Goal: Task Accomplishment & Management: Manage account settings

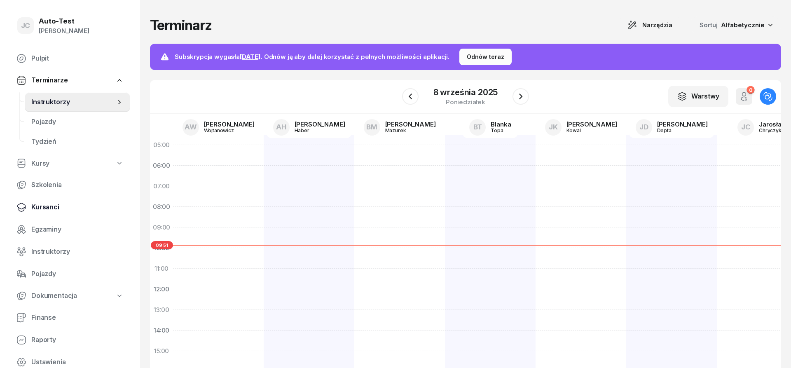
click at [88, 207] on span "Kursanci" at bounding box center [77, 207] width 92 height 11
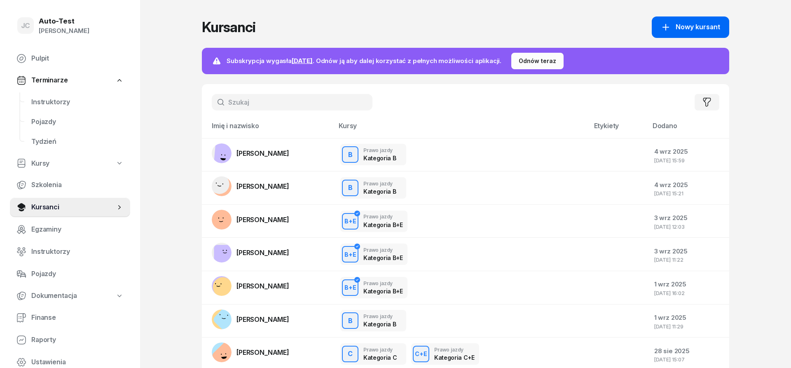
click at [685, 29] on span "Nowy kursant" at bounding box center [698, 27] width 44 height 11
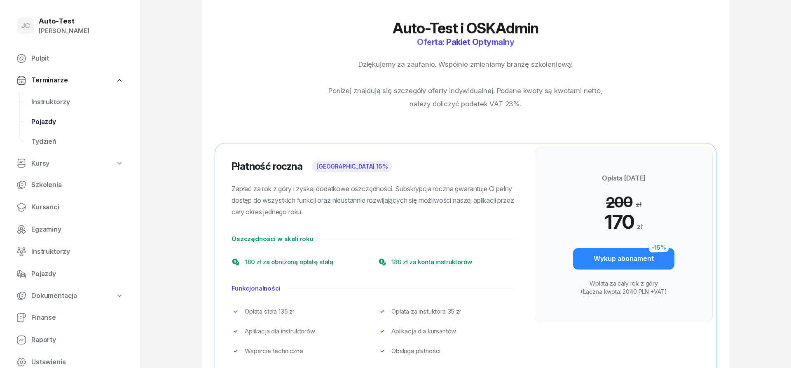
click at [54, 116] on link "Pojazdy" at bounding box center [77, 122] width 105 height 20
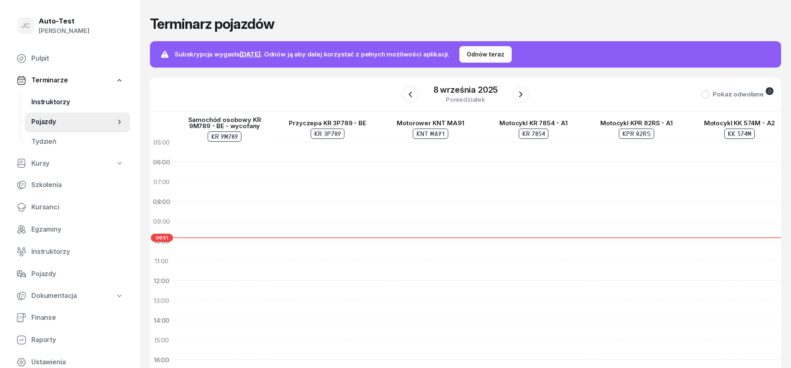
click at [59, 105] on span "Instruktorzy" at bounding box center [77, 102] width 92 height 11
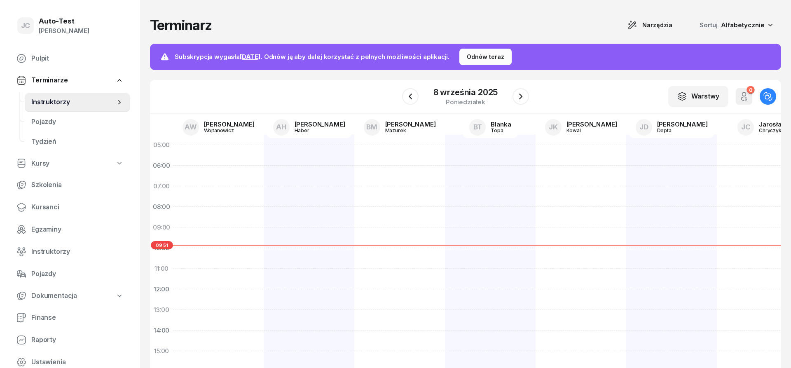
click at [330, 183] on div at bounding box center [309, 341] width 91 height 412
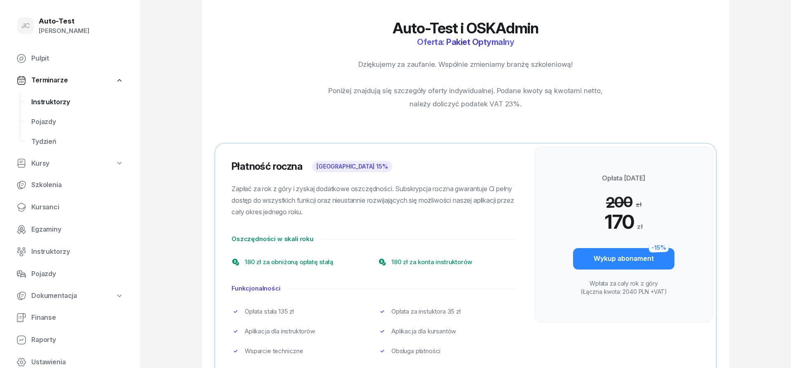
click at [72, 106] on span "Instruktorzy" at bounding box center [77, 102] width 92 height 11
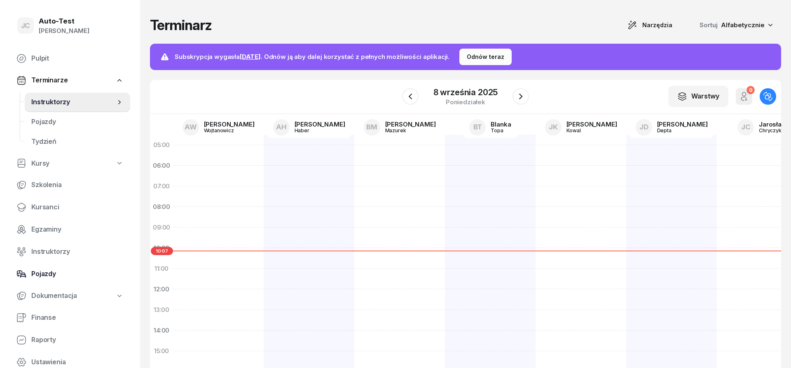
click at [79, 278] on span "Pojazdy" at bounding box center [77, 274] width 92 height 11
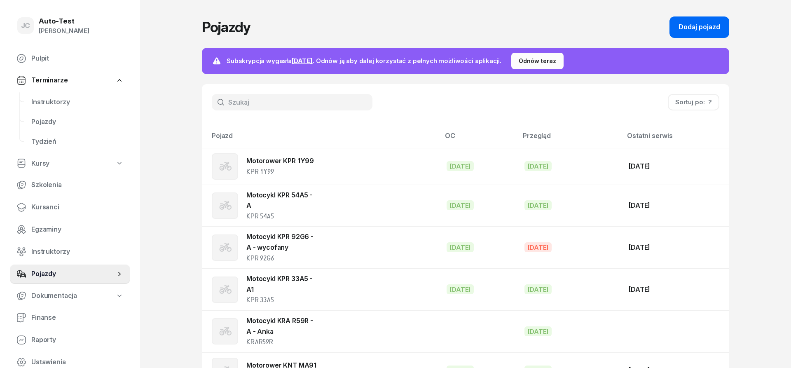
click at [703, 30] on div "Dodaj pojazd" at bounding box center [700, 27] width 42 height 11
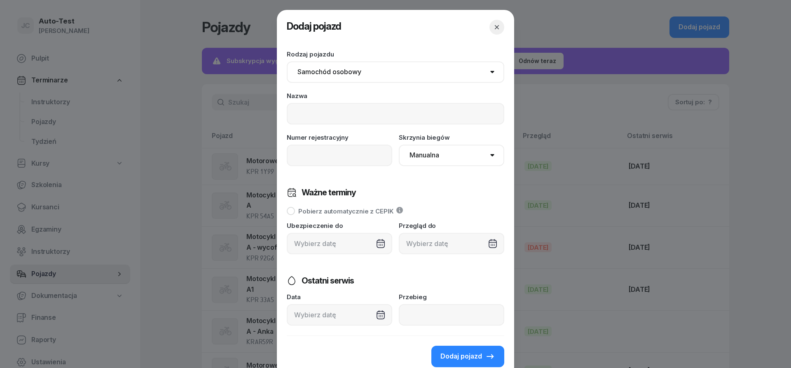
click at [495, 27] on icon "button" at bounding box center [497, 27] width 8 height 8
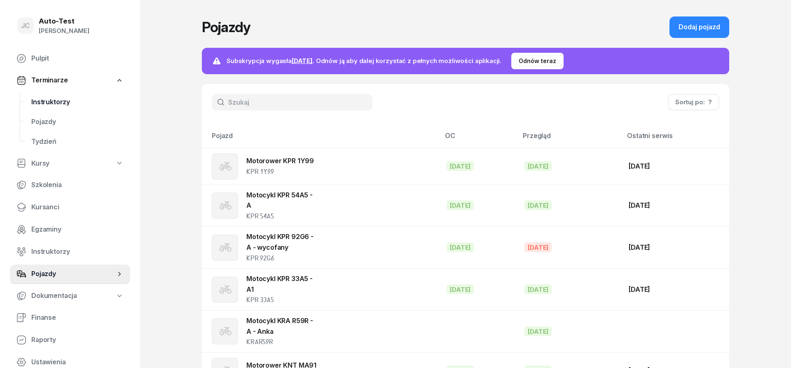
click at [69, 103] on span "Instruktorzy" at bounding box center [77, 102] width 92 height 11
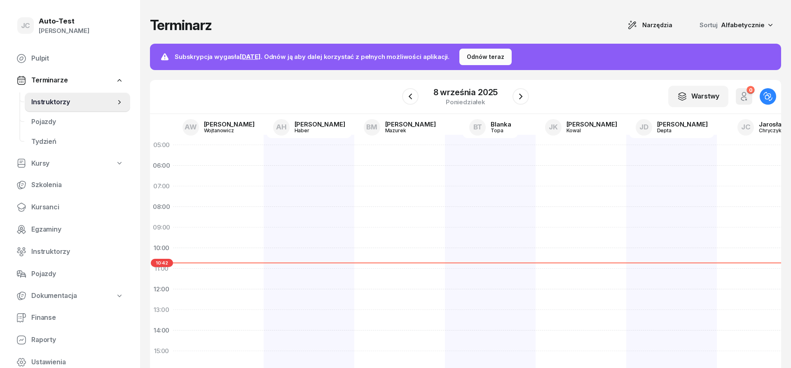
click at [282, 183] on div at bounding box center [309, 341] width 91 height 412
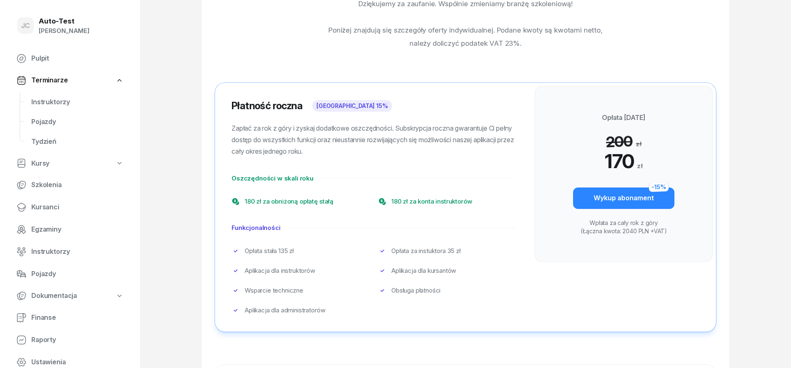
scroll to position [84, 0]
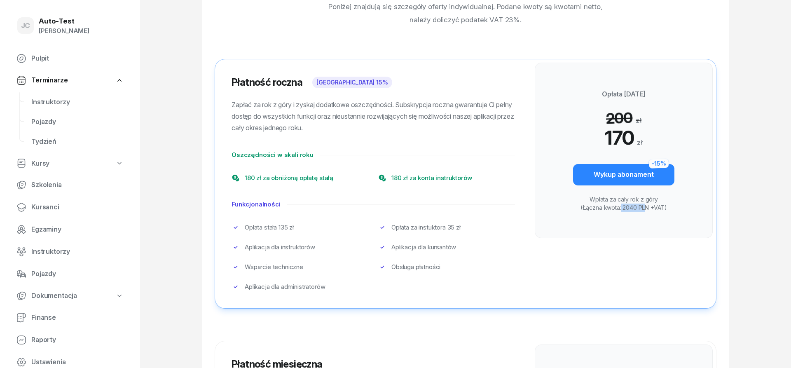
drag, startPoint x: 623, startPoint y: 207, endPoint x: 645, endPoint y: 206, distance: 21.9
click at [645, 206] on p "Wpłata za cały rok z góry (Łączna kwota: 2040 PLN +VAT)" at bounding box center [623, 203] width 101 height 16
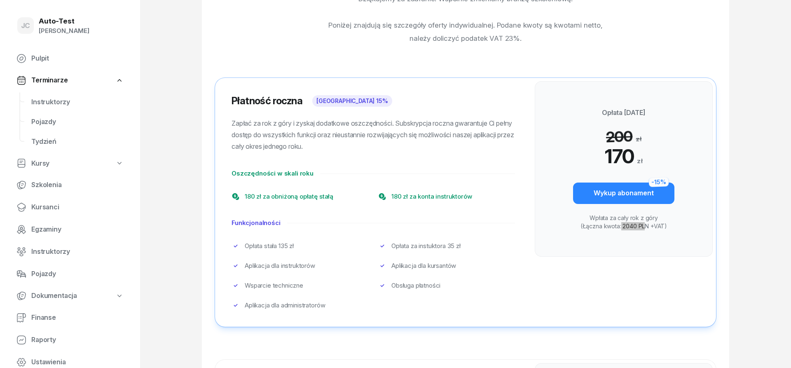
scroll to position [0, 0]
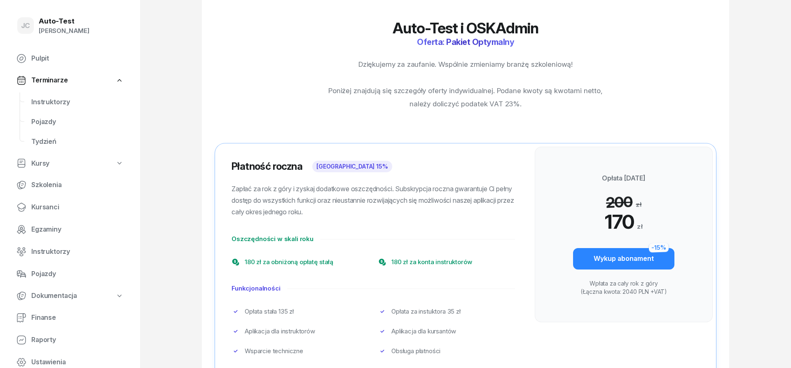
click at [533, 122] on div "Auto-Test i OSKAdmin Oferta: Pakiet Optymalny Dziękujemy za zaufanie. Wspólnie …" at bounding box center [465, 316] width 527 height 593
drag, startPoint x: 537, startPoint y: 103, endPoint x: 384, endPoint y: 31, distance: 169.2
click at [384, 31] on div "Auto-Test i OSKAdmin Oferta: Pakiet Optymalny Dziękujemy za zaufanie. Wspólnie …" at bounding box center [465, 65] width 277 height 91
click at [361, 44] on div "Auto-Test i OSKAdmin Oferta: Pakiet Optymalny Dziękujemy za zaufanie. Wspólnie …" at bounding box center [465, 65] width 277 height 91
click at [273, 80] on div "Auto-Test i OSKAdmin Oferta: Pakiet Optymalny Dziękujemy za zaufanie. Wspólnie …" at bounding box center [465, 316] width 527 height 593
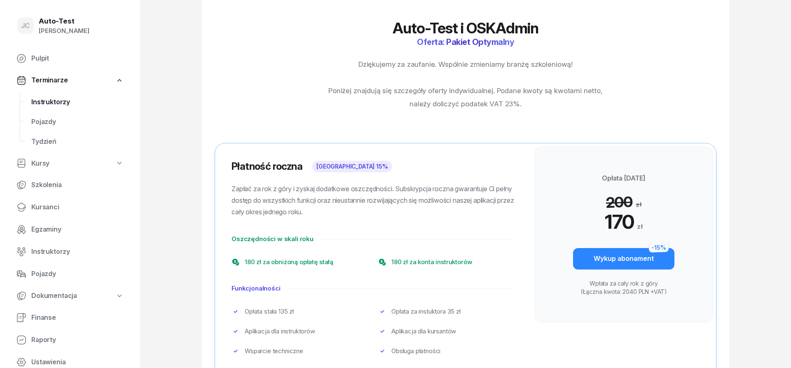
click at [77, 101] on span "Instruktorzy" at bounding box center [77, 102] width 92 height 11
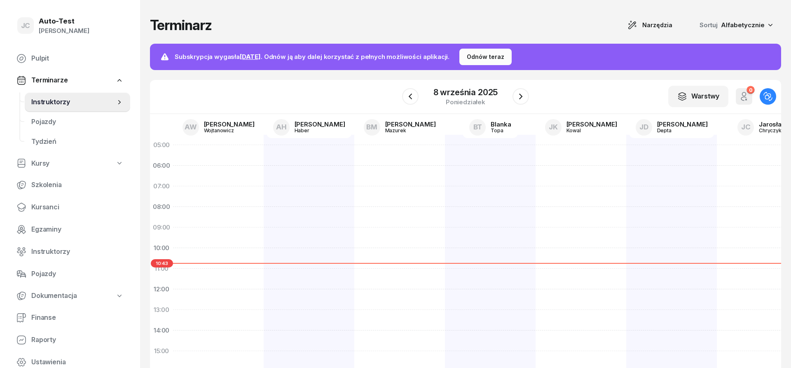
click at [301, 181] on div at bounding box center [309, 341] width 91 height 412
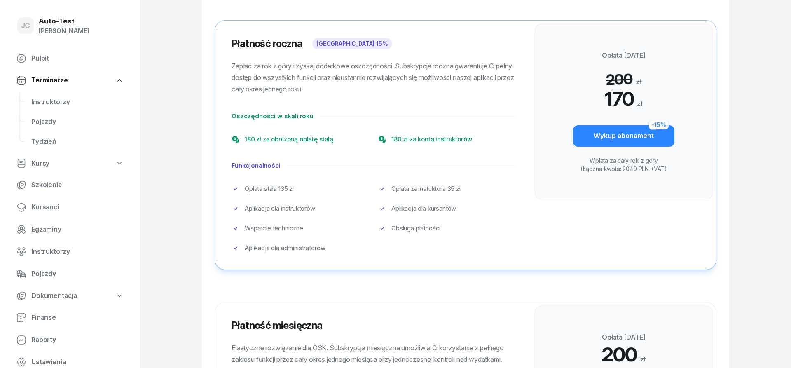
scroll to position [126, 0]
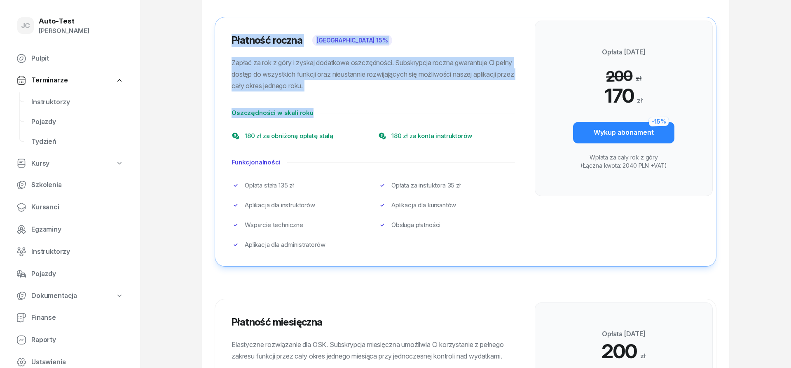
drag, startPoint x: 339, startPoint y: 248, endPoint x: 228, endPoint y: 39, distance: 236.7
click at [228, 40] on div "Płatność roczna [GEOGRAPHIC_DATA] 15% Zapłać za rok z góry i zyskaj dodatkowe o…" at bounding box center [373, 141] width 316 height 249
click at [321, 91] on p "Zapłać za rok z góry i zyskaj dodatkowe oszczędności. Subskrypcja roczna gwaran…" at bounding box center [373, 74] width 283 height 35
drag, startPoint x: 392, startPoint y: 253, endPoint x: 217, endPoint y: 45, distance: 272.2
click at [217, 45] on div "Płatność roczna [GEOGRAPHIC_DATA] 15% Zapłać za rok z góry i zyskaj dodatkowe o…" at bounding box center [373, 141] width 316 height 249
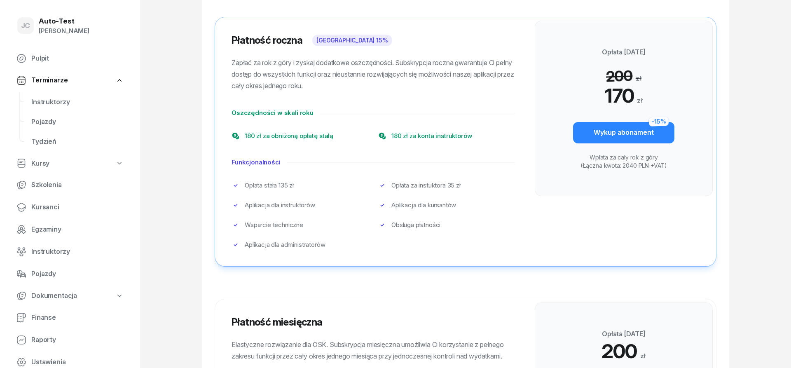
click at [356, 250] on div "Płatność roczna [GEOGRAPHIC_DATA] 15% Zapłać za rok z góry i zyskaj dodatkowe o…" at bounding box center [373, 141] width 316 height 249
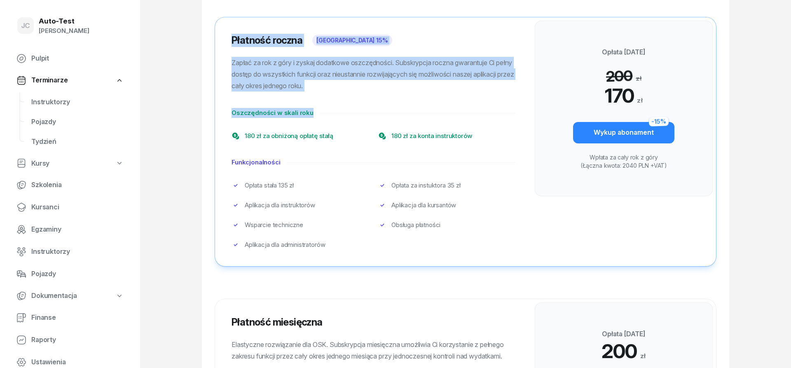
drag, startPoint x: 362, startPoint y: 253, endPoint x: 228, endPoint y: 40, distance: 251.4
click at [228, 40] on div "Płatność roczna [GEOGRAPHIC_DATA] 15% Zapłać za rok z góry i zyskaj dodatkowe o…" at bounding box center [373, 141] width 316 height 249
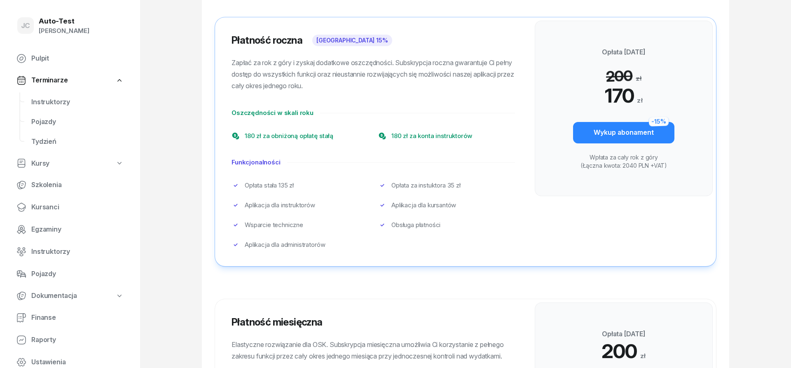
click at [198, 71] on div "JC Auto-Test [PERSON_NAME] Pulpit Terminarze Instruktorzy Pojazdy Tydzień Kursy…" at bounding box center [395, 190] width 791 height 633
drag, startPoint x: 223, startPoint y: 34, endPoint x: 371, endPoint y: 257, distance: 267.7
click at [371, 257] on div "Płatność roczna [GEOGRAPHIC_DATA] 15% Zapłać za rok z góry i zyskaj dodatkowe o…" at bounding box center [373, 141] width 316 height 249
click at [362, 260] on div "Płatność roczna [GEOGRAPHIC_DATA] 15% Zapłać za rok z góry i zyskaj dodatkowe o…" at bounding box center [373, 141] width 316 height 249
click at [350, 283] on div "Auto-Test i OSKAdmin Oferta: Pakiet Optymalny Dziękujemy za zaufanie. Wspólnie …" at bounding box center [465, 190] width 527 height 593
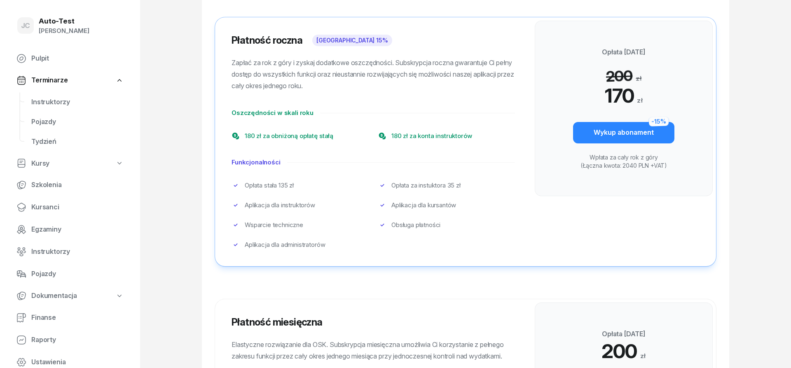
scroll to position [0, 0]
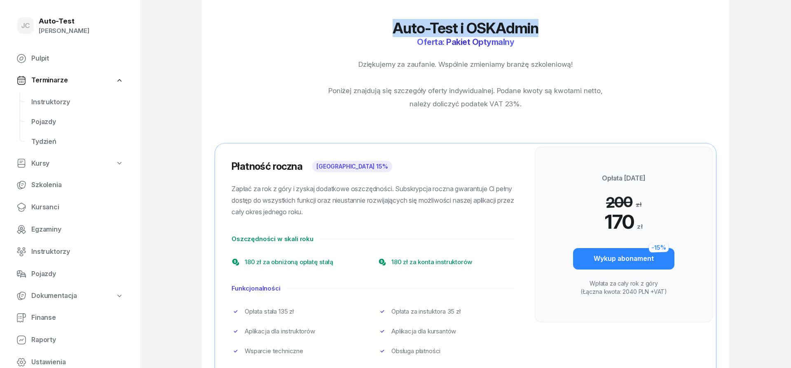
drag, startPoint x: 549, startPoint y: 28, endPoint x: 393, endPoint y: 33, distance: 156.7
click at [393, 33] on h2 "Auto-Test i OSKAdmin" at bounding box center [465, 28] width 277 height 16
click at [391, 34] on h2 "Auto-Test i OSKAdmin" at bounding box center [465, 28] width 277 height 16
drag, startPoint x: 393, startPoint y: 31, endPoint x: 538, endPoint y: 27, distance: 145.1
click at [538, 27] on h2 "Auto-Test i OSKAdmin" at bounding box center [465, 28] width 277 height 16
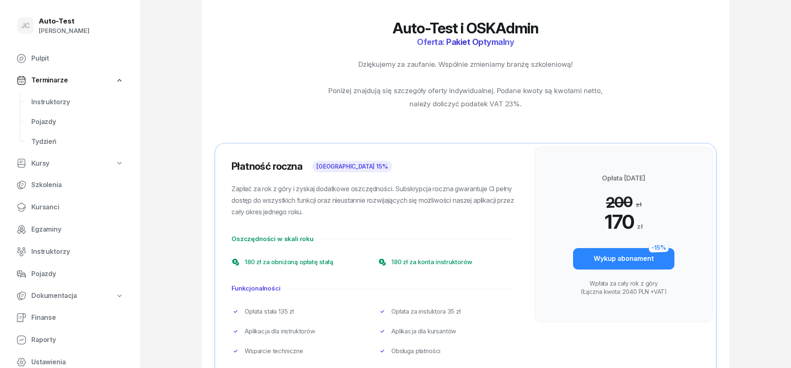
click at [555, 30] on h2 "Auto-Test i OSKAdmin" at bounding box center [465, 28] width 277 height 16
drag, startPoint x: 556, startPoint y: 28, endPoint x: 392, endPoint y: 36, distance: 164.2
click at [392, 36] on h2 "Auto-Test i OSKAdmin" at bounding box center [465, 28] width 277 height 16
click at [354, 42] on div "Auto-Test i OSKAdmin Oferta: Pakiet Optymalny Dziękujemy za zaufanie. Wspólnie …" at bounding box center [465, 65] width 277 height 91
click at [274, 79] on div "Auto-Test i OSKAdmin Oferta: Pakiet Optymalny Dziękujemy za zaufanie. Wspólnie …" at bounding box center [465, 316] width 527 height 593
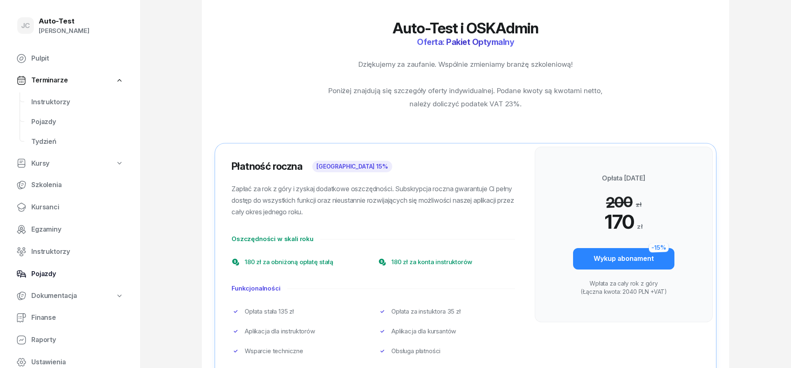
click at [51, 276] on span "Pojazdy" at bounding box center [77, 274] width 92 height 11
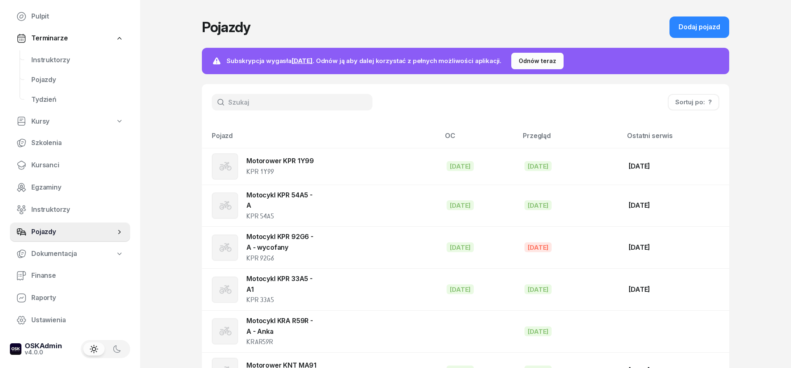
click at [430, 112] on div "Sortuj po: ?" at bounding box center [465, 102] width 527 height 36
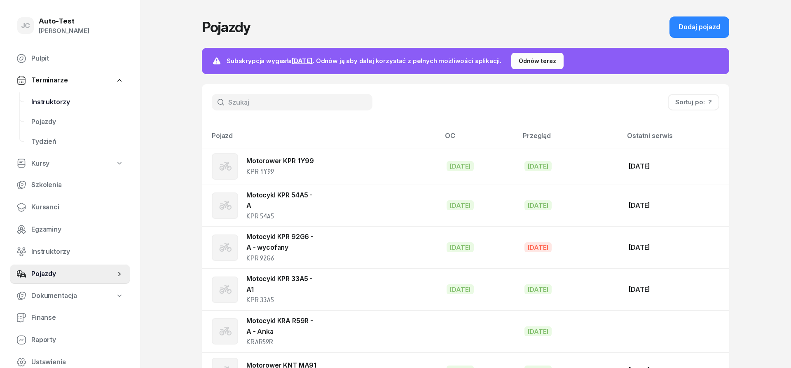
click at [71, 96] on link "Instruktorzy" at bounding box center [77, 102] width 105 height 20
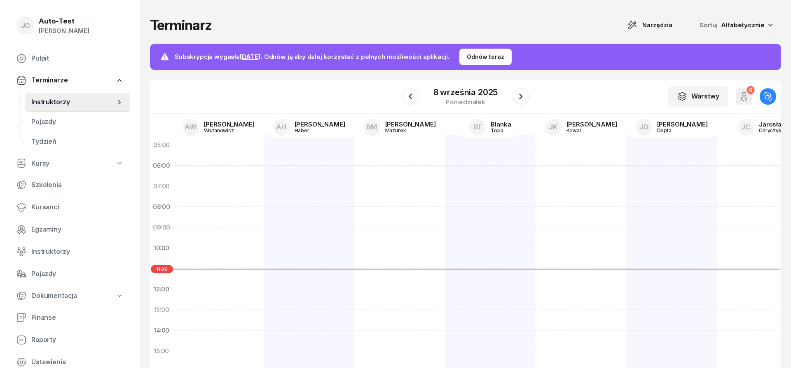
click at [304, 165] on div at bounding box center [309, 341] width 91 height 412
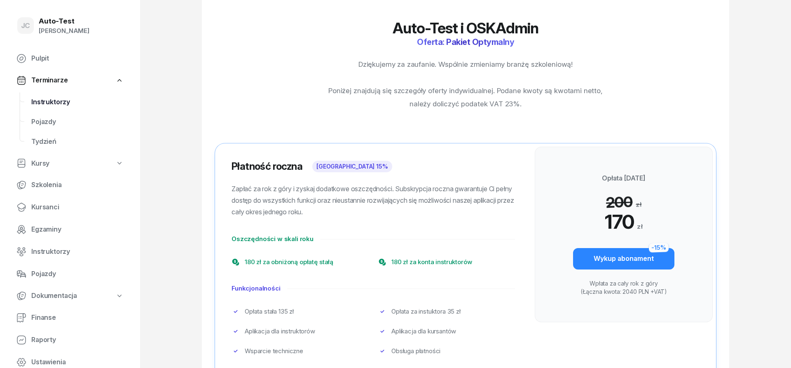
click at [76, 105] on span "Instruktorzy" at bounding box center [77, 102] width 92 height 11
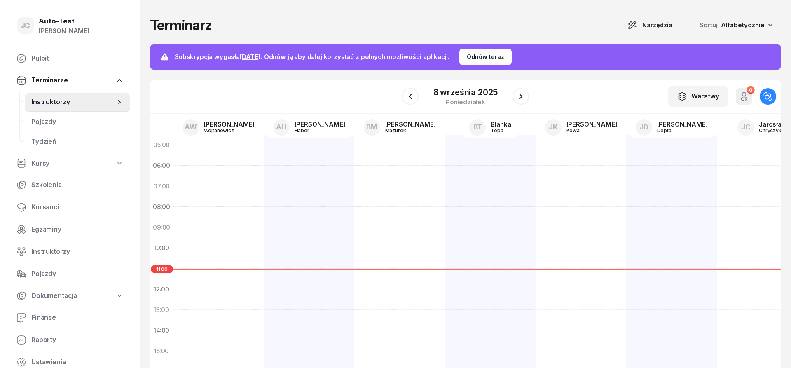
click at [297, 221] on div at bounding box center [309, 341] width 91 height 412
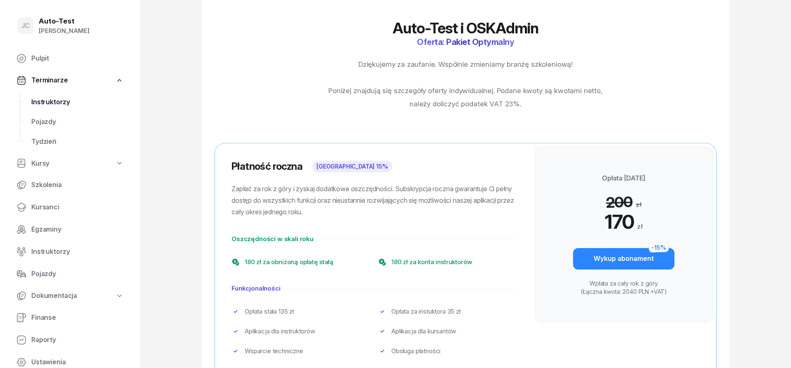
click at [75, 101] on span "Instruktorzy" at bounding box center [77, 102] width 92 height 11
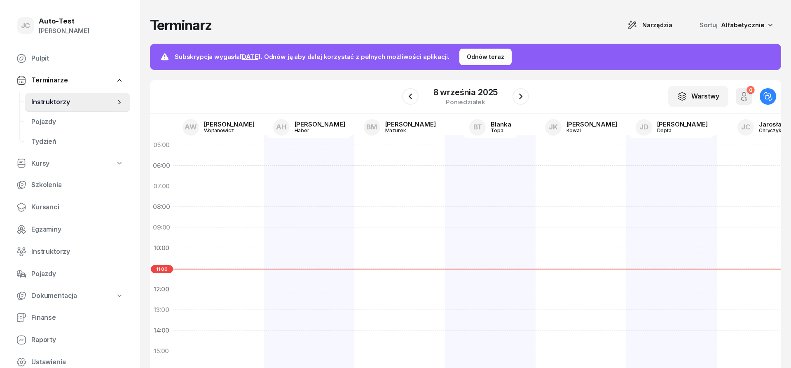
click at [223, 165] on div at bounding box center [218, 341] width 91 height 412
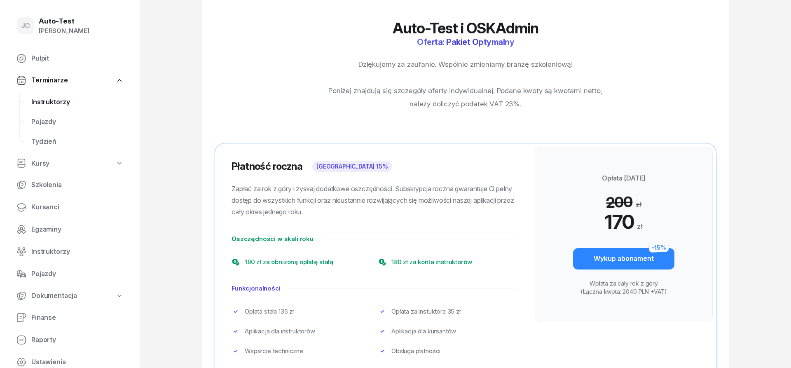
click at [74, 103] on span "Instruktorzy" at bounding box center [77, 102] width 92 height 11
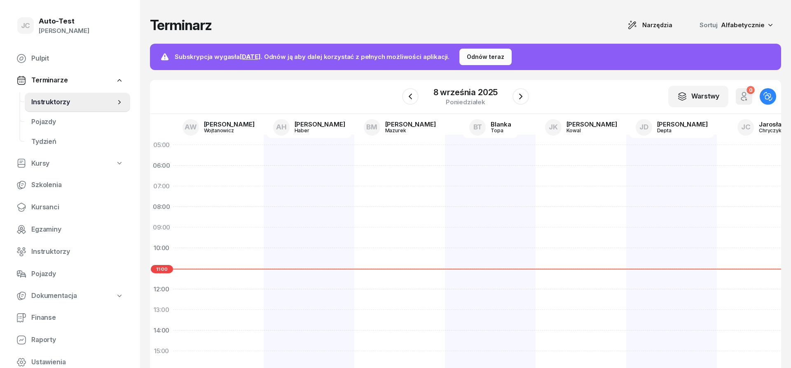
click at [57, 23] on div "Auto-Test" at bounding box center [64, 21] width 51 height 7
click at [56, 57] on link "Wyloguj" at bounding box center [68, 61] width 109 height 21
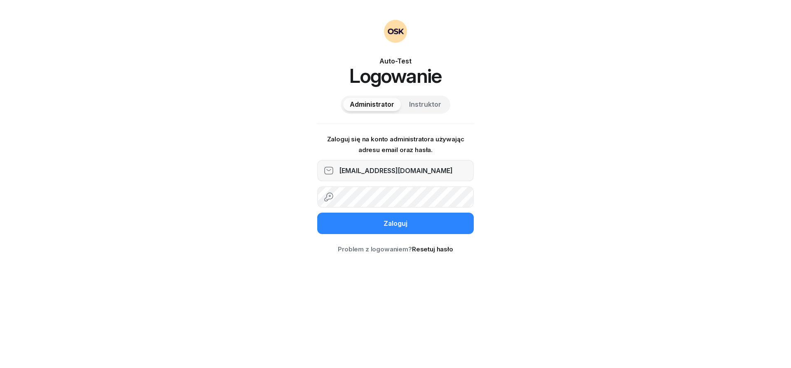
click at [365, 219] on button "Zaloguj" at bounding box center [395, 223] width 157 height 21
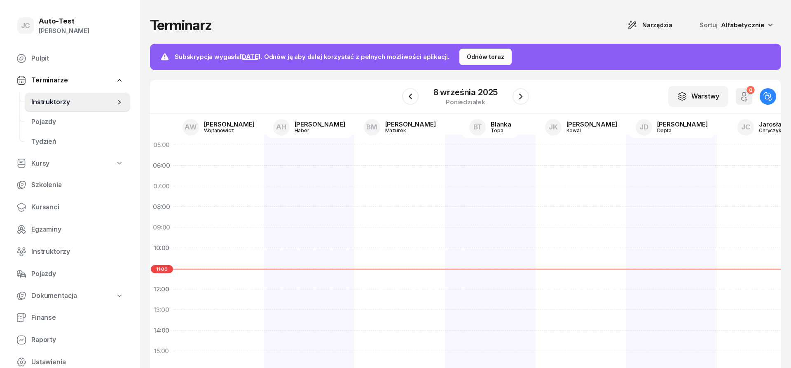
click at [273, 172] on div at bounding box center [309, 341] width 91 height 412
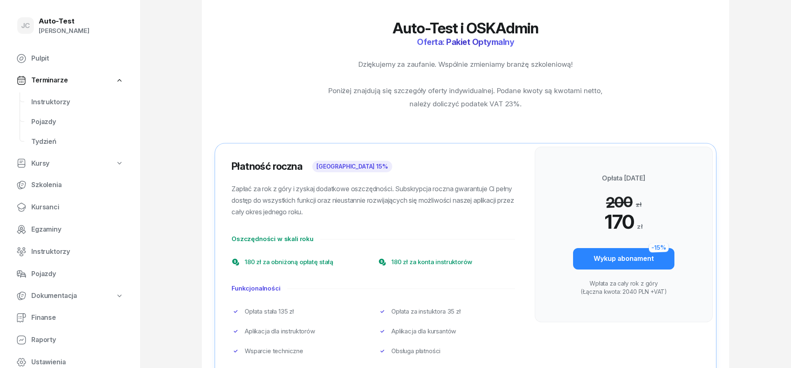
click at [84, 86] on link "Terminarze" at bounding box center [70, 80] width 120 height 19
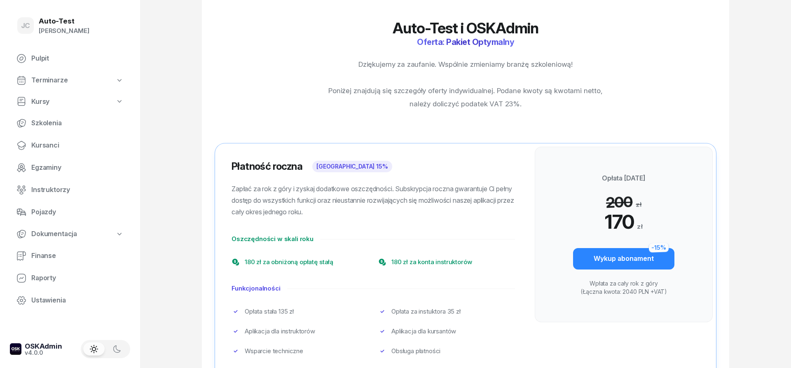
click at [73, 85] on link "Terminarze" at bounding box center [70, 80] width 120 height 19
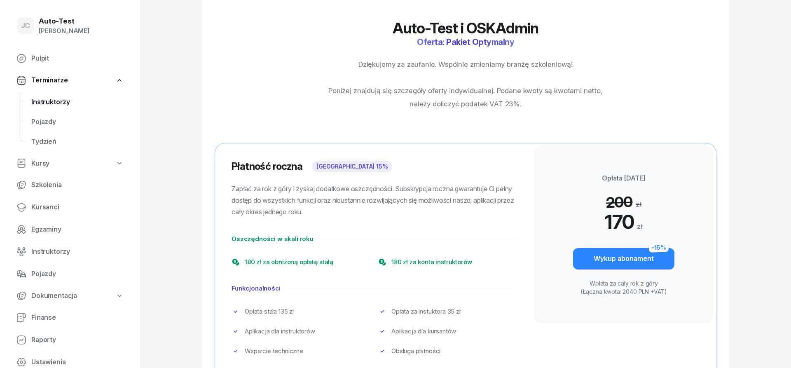
click at [70, 105] on span "Instruktorzy" at bounding box center [77, 102] width 92 height 11
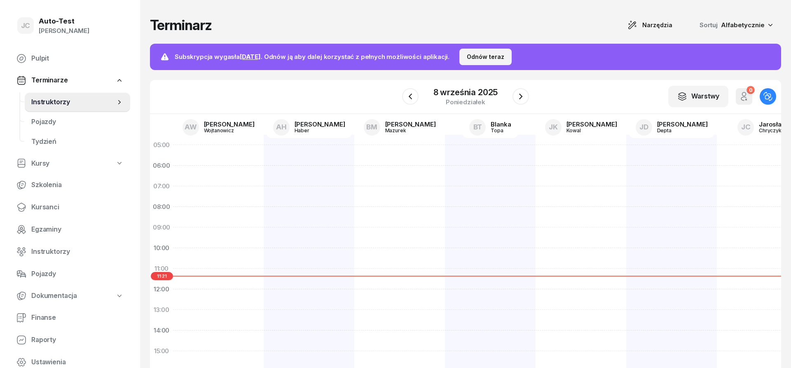
click at [498, 61] on div "Odnów teraz" at bounding box center [485, 57] width 37 height 10
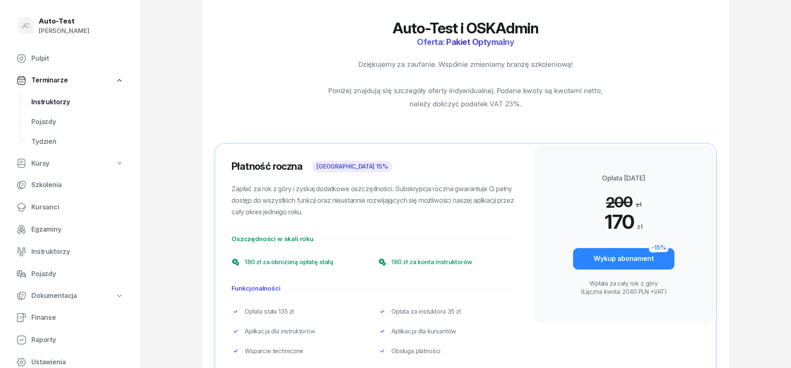
click at [75, 98] on span "Instruktorzy" at bounding box center [77, 102] width 92 height 11
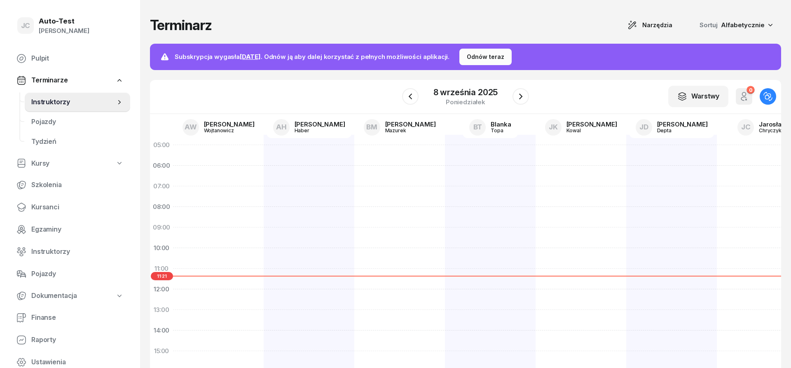
click at [313, 142] on div at bounding box center [309, 341] width 91 height 412
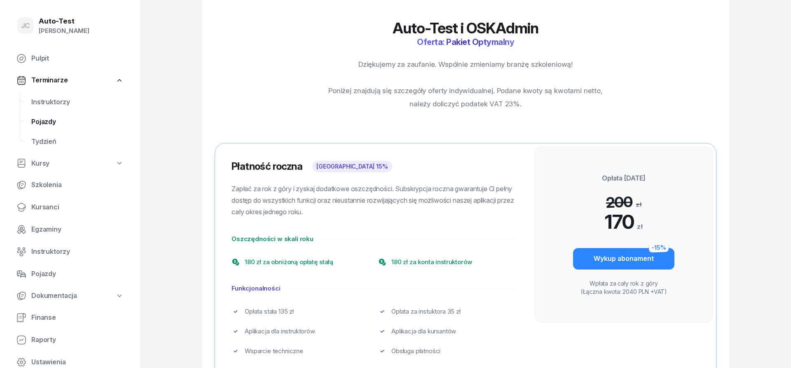
click at [78, 114] on link "Pojazdy" at bounding box center [77, 122] width 105 height 20
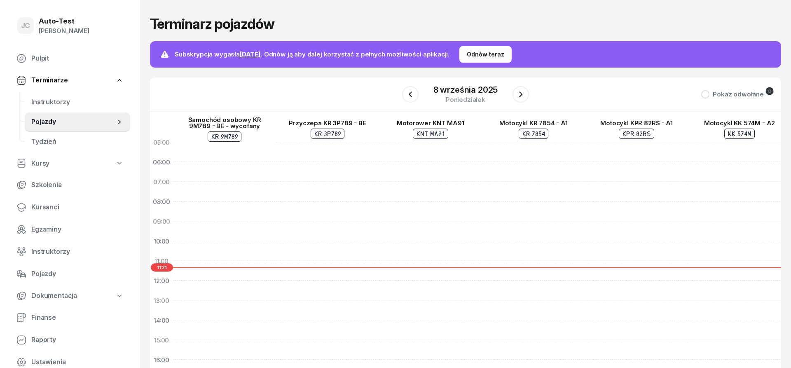
click at [266, 165] on div at bounding box center [224, 330] width 103 height 396
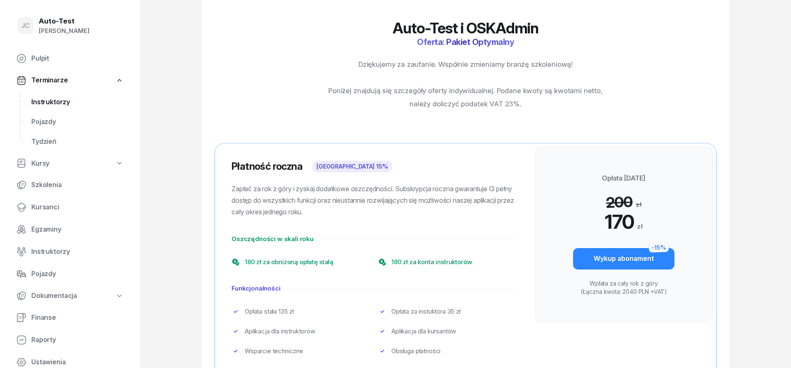
click at [81, 98] on span "Instruktorzy" at bounding box center [77, 102] width 92 height 11
